Goal: Transaction & Acquisition: Purchase product/service

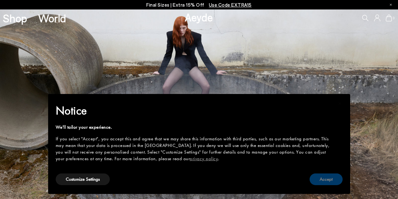
click at [337, 180] on button "Accept" at bounding box center [326, 179] width 33 height 12
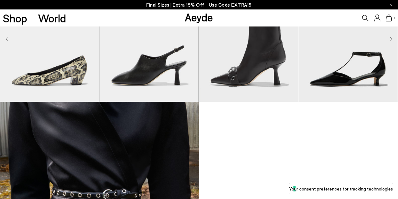
scroll to position [381, 0]
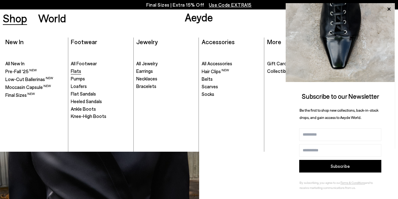
click at [79, 71] on span "Flats" at bounding box center [76, 71] width 10 height 6
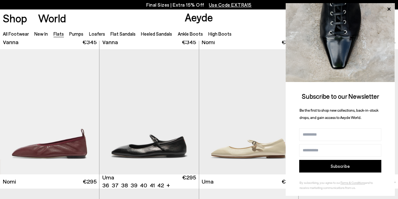
scroll to position [284, 0]
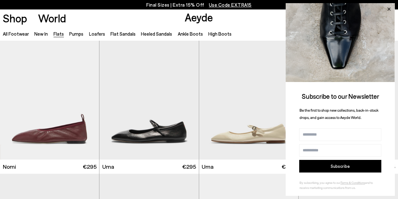
click at [389, 10] on icon at bounding box center [389, 9] width 8 height 8
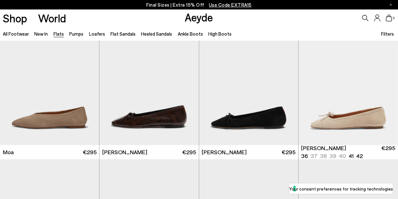
scroll to position [994, 0]
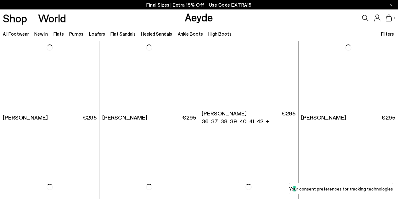
scroll to position [1960, 0]
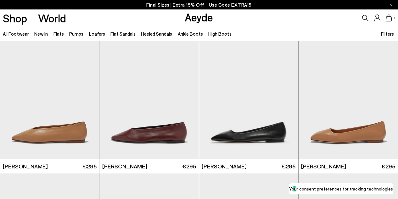
scroll to position [1674, 0]
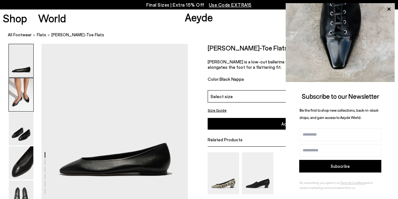
click at [26, 102] on img at bounding box center [21, 94] width 25 height 33
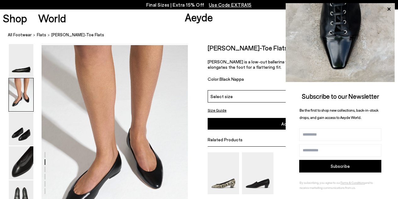
scroll to position [156, 0]
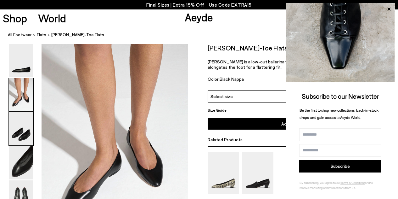
click at [24, 124] on img at bounding box center [21, 128] width 25 height 33
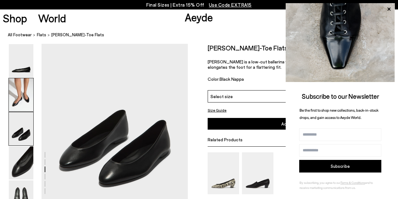
click at [22, 97] on img at bounding box center [21, 94] width 25 height 33
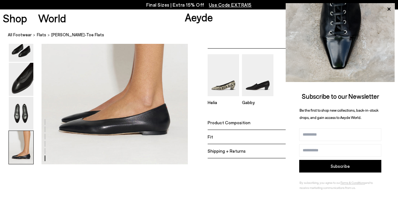
scroll to position [1013, 0]
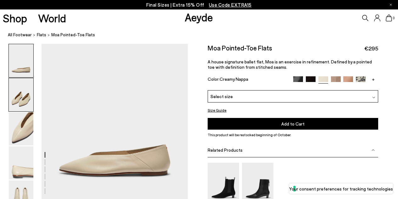
click at [25, 104] on img at bounding box center [21, 94] width 25 height 33
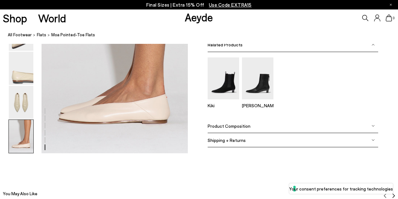
scroll to position [1022, 0]
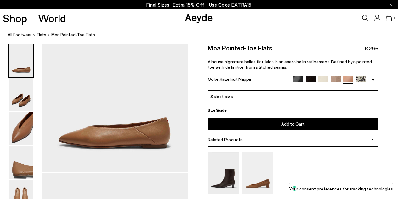
scroll to position [29, 0]
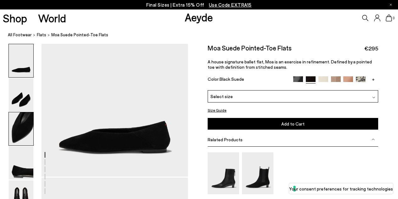
click at [21, 131] on img at bounding box center [21, 128] width 25 height 33
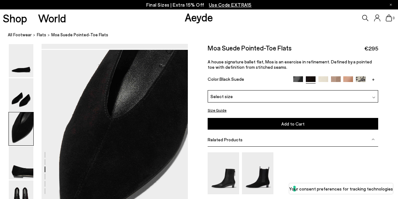
scroll to position [339, 0]
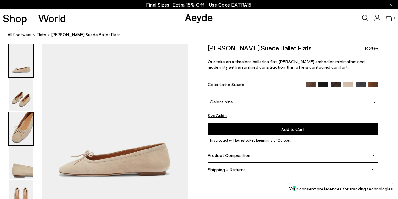
click at [18, 132] on img at bounding box center [21, 128] width 25 height 33
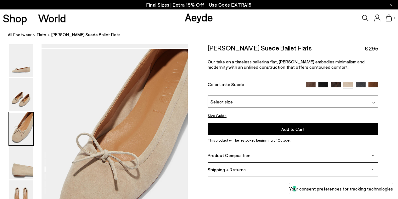
scroll to position [352, 0]
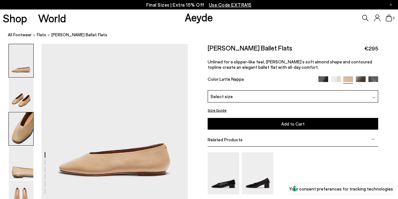
click at [20, 132] on img at bounding box center [21, 128] width 25 height 33
click at [238, 96] on div "Select size" at bounding box center [293, 96] width 171 height 12
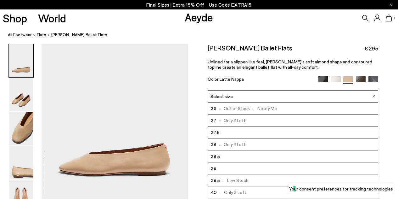
click at [236, 121] on span "- Only 2 Left" at bounding box center [231, 120] width 29 height 8
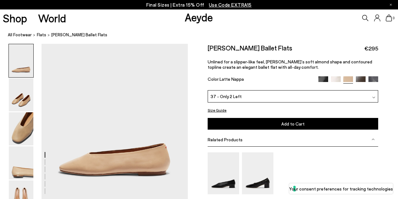
click at [237, 124] on button "Add to Cart Select a Size First" at bounding box center [293, 124] width 171 height 12
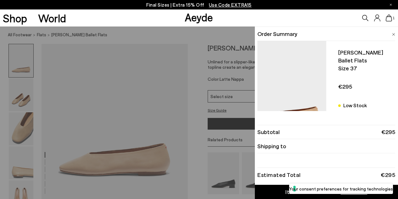
click at [270, 15] on div "1" at bounding box center [331, 17] width 133 height 17
click at [131, 100] on div "Quick Add Color Size View Details Order Summary Kirsten ballet flats Size 37 Lo…" at bounding box center [199, 112] width 398 height 172
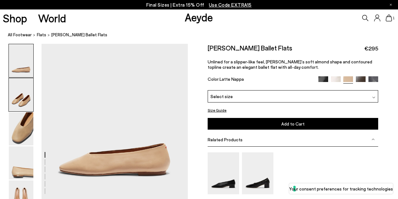
click at [30, 104] on img at bounding box center [21, 94] width 25 height 33
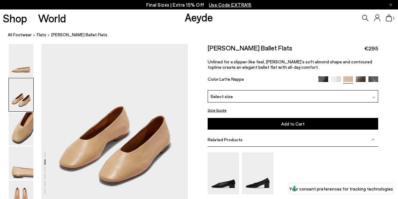
scroll to position [184, 0]
